Goal: Task Accomplishment & Management: Use online tool/utility

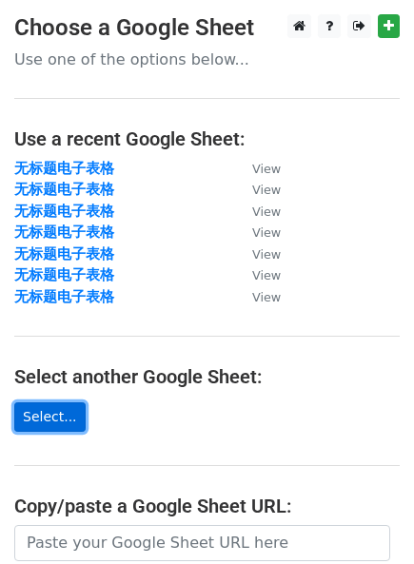
click at [61, 419] on link "Select..." at bounding box center [49, 416] width 71 height 29
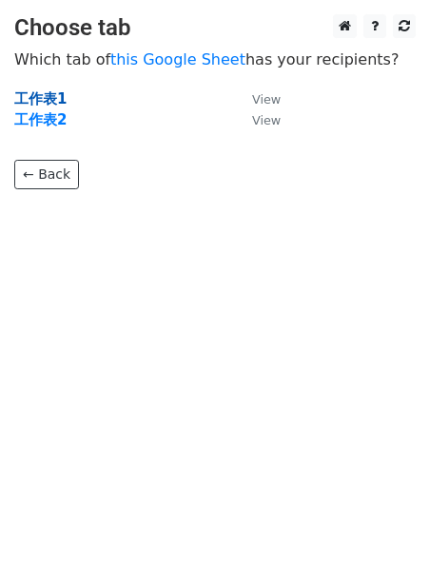
click at [48, 105] on strong "工作表1" at bounding box center [40, 98] width 52 height 17
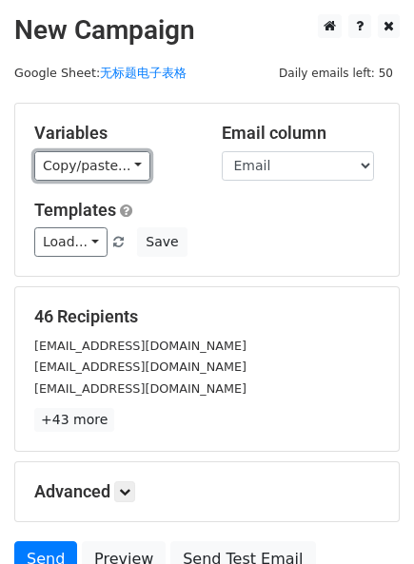
drag, startPoint x: 107, startPoint y: 167, endPoint x: 124, endPoint y: 180, distance: 20.4
click at [108, 166] on link "Copy/paste..." at bounding box center [92, 165] width 116 height 29
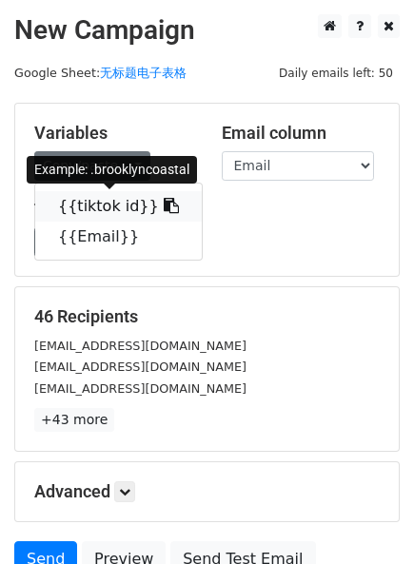
click at [164, 205] on icon at bounding box center [171, 205] width 15 height 15
